Goal: Find specific page/section

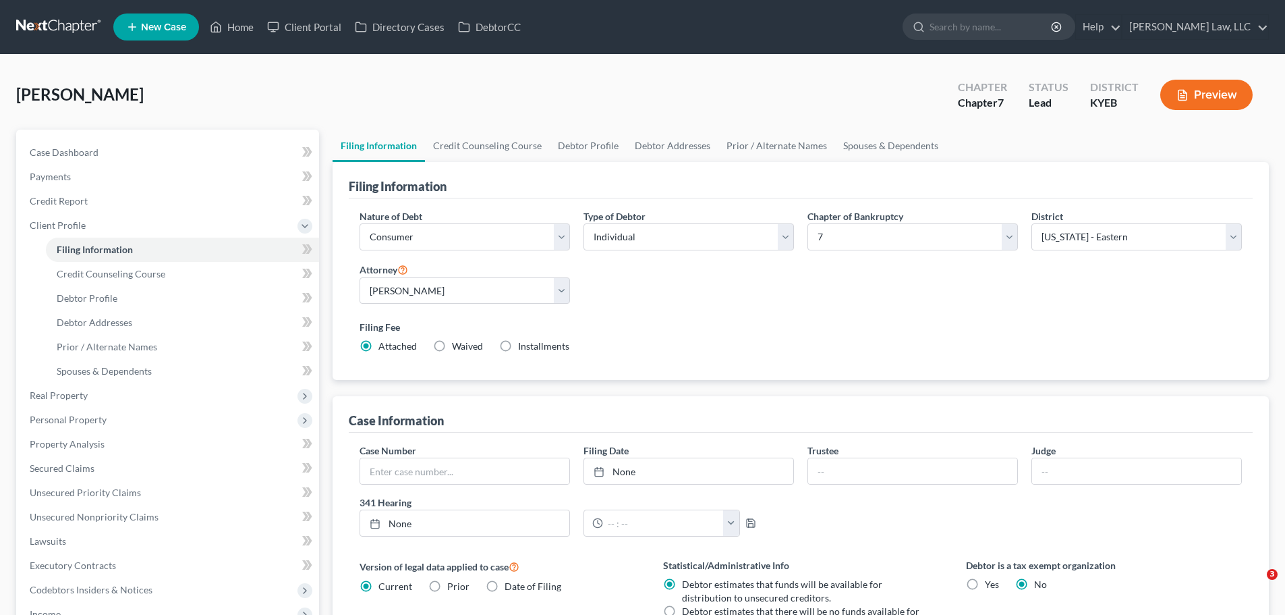
select select "1"
select select "0"
select select "32"
select select "0"
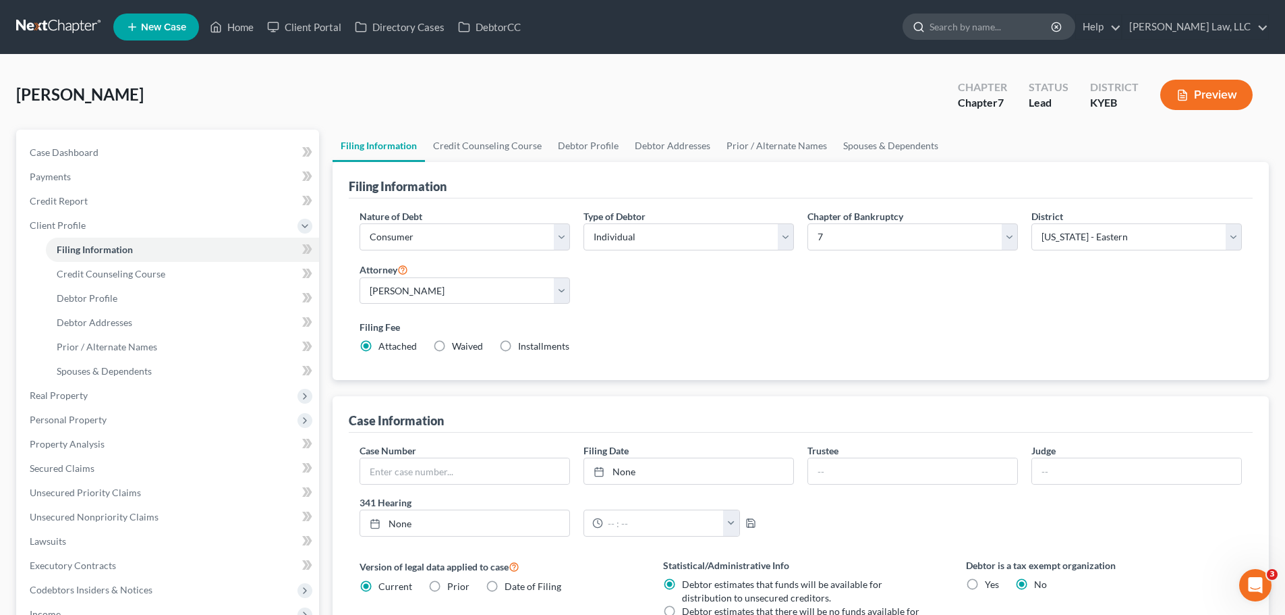
drag, startPoint x: 0, startPoint y: 0, endPoint x: 933, endPoint y: 19, distance: 932.7
click at [933, 19] on input "search" at bounding box center [991, 26] width 123 height 25
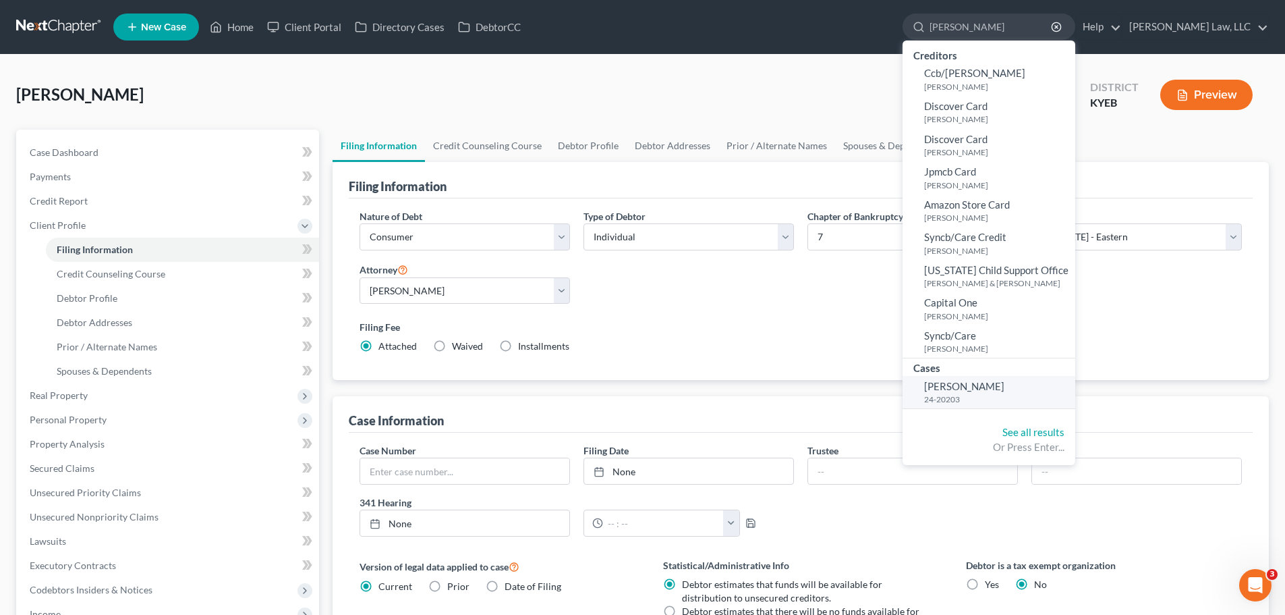
type input "[PERSON_NAME]"
click at [969, 405] on small "24-20203" at bounding box center [998, 398] width 148 height 11
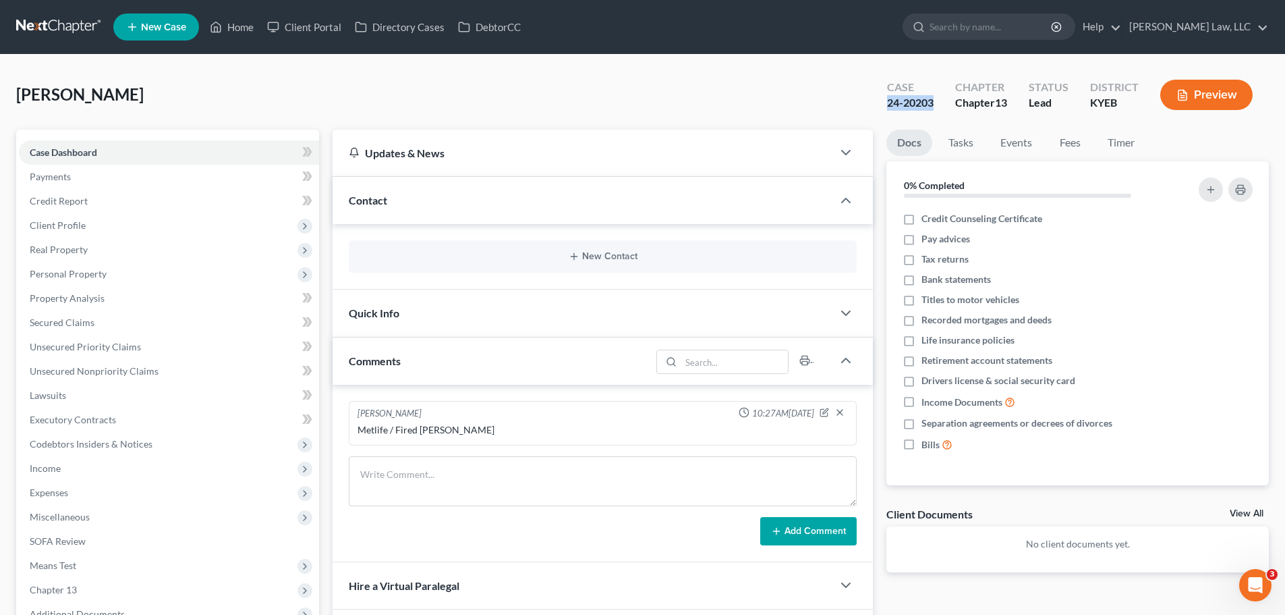
drag, startPoint x: 938, startPoint y: 105, endPoint x: 889, endPoint y: 110, distance: 49.5
click at [889, 110] on div "Case 24-20203" at bounding box center [911, 96] width 68 height 40
copy div "24-20203"
